Goal: Obtain resource: Download file/media

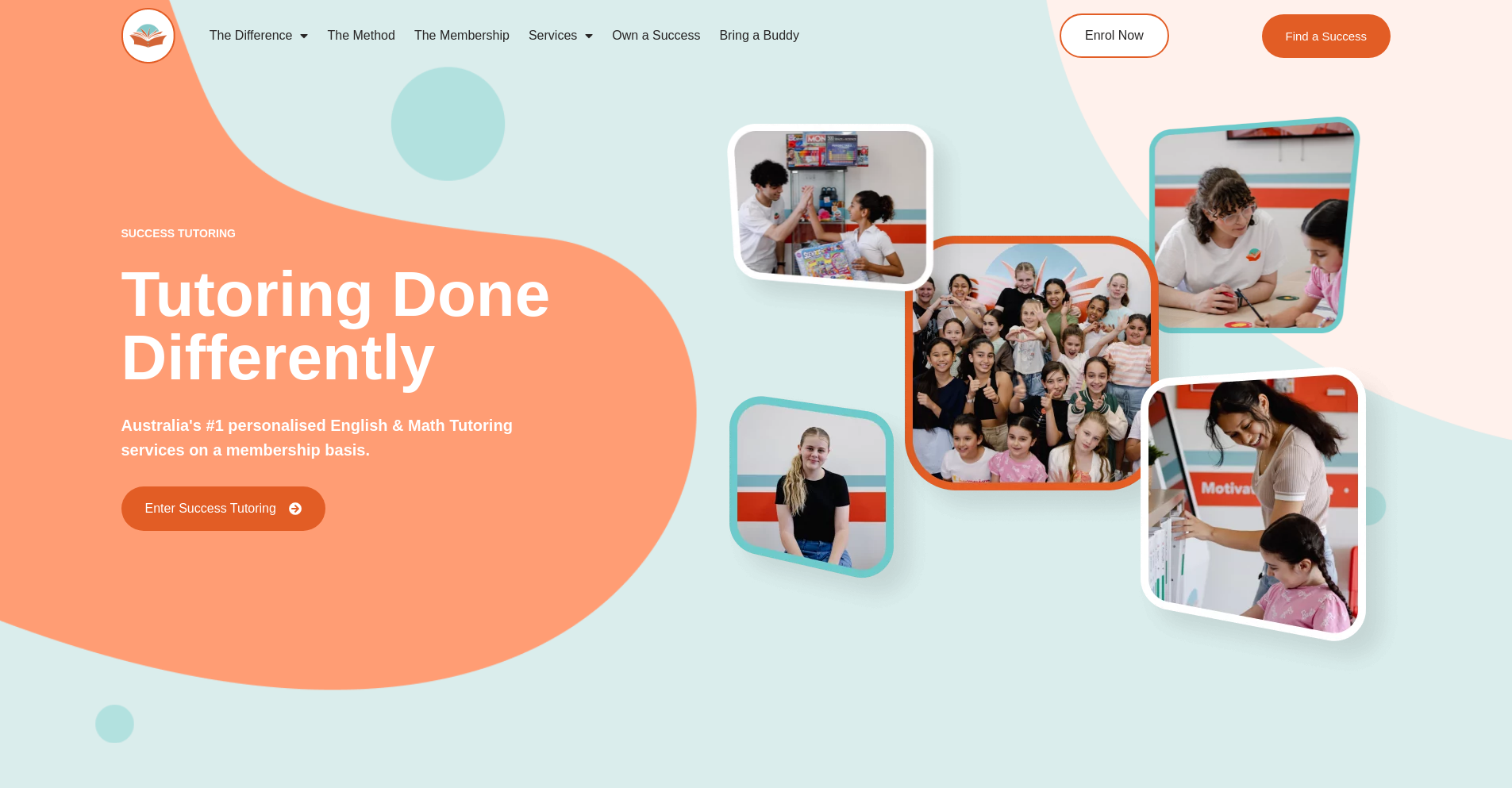
click at [305, 163] on div "success tutoring Tutoring Done Differently Australia's #1 personalised English …" at bounding box center [756, 345] width 1269 height 795
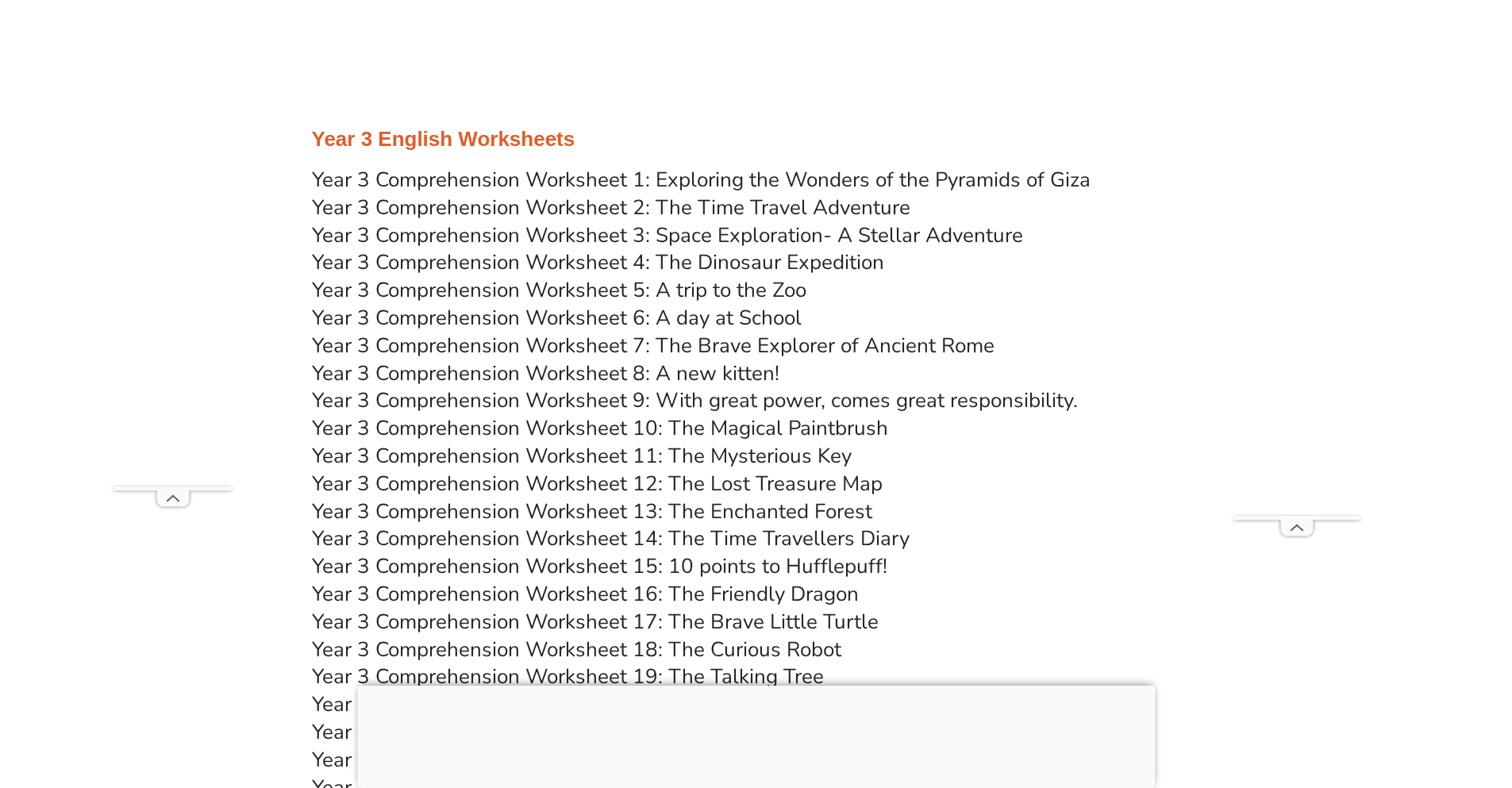
scroll to position [5182, 0]
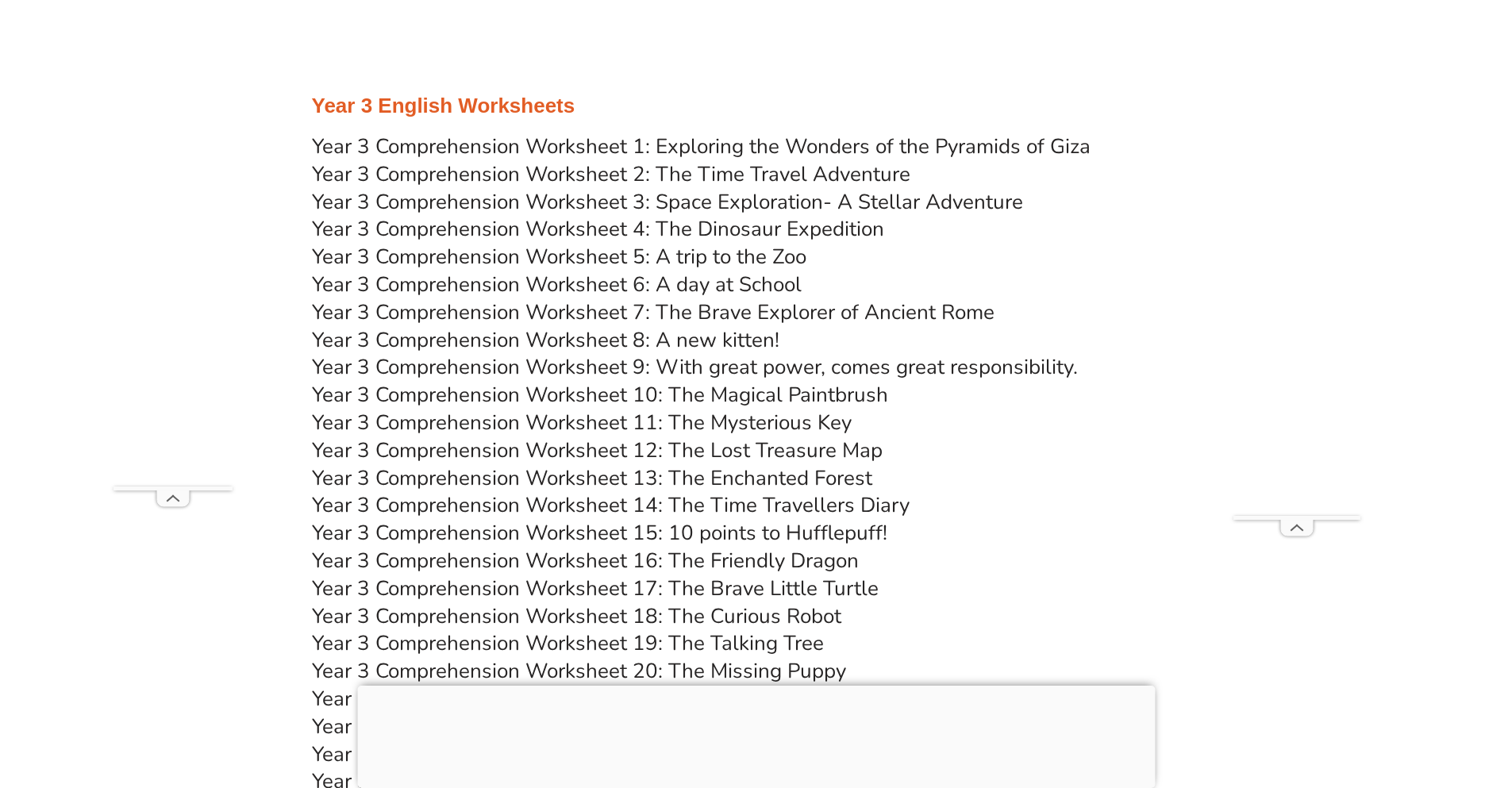
click at [468, 420] on link "Year 3 Comprehension Worksheet 11: The Mysterious Key" at bounding box center [581, 422] width 539 height 28
